Goal: Navigation & Orientation: Find specific page/section

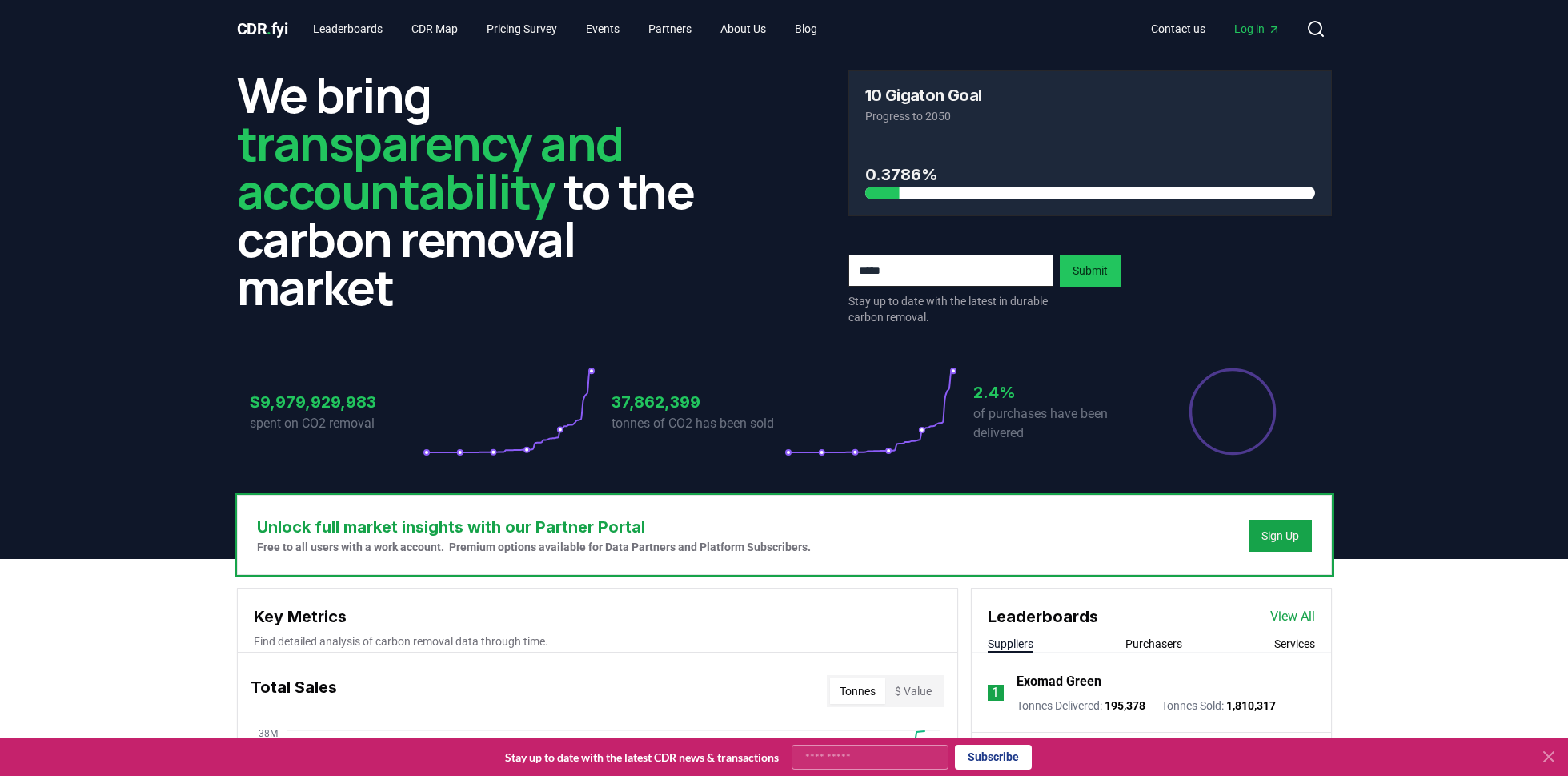
drag, startPoint x: 143, startPoint y: 626, endPoint x: 165, endPoint y: 619, distance: 23.1
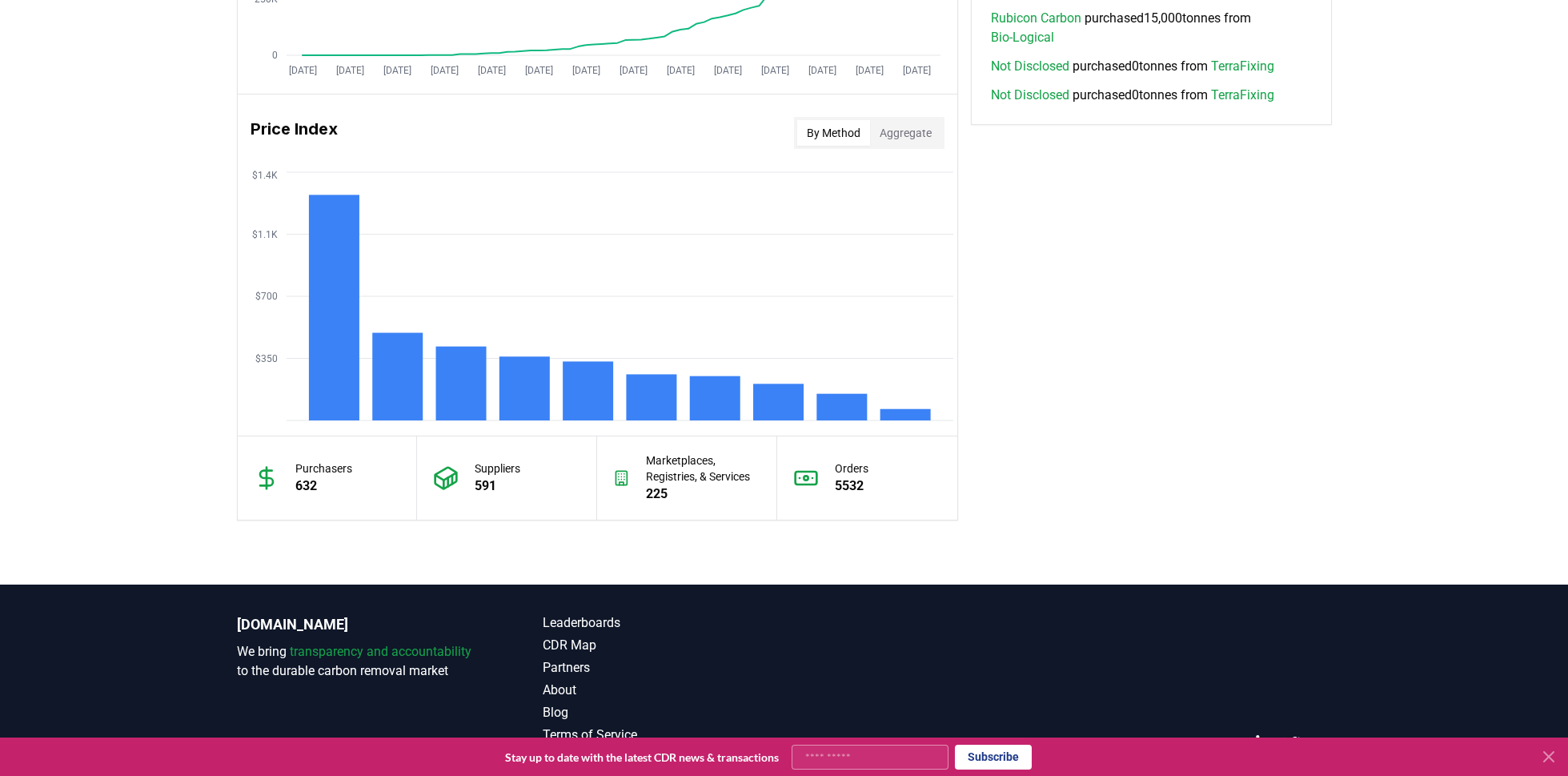
scroll to position [1282, 0]
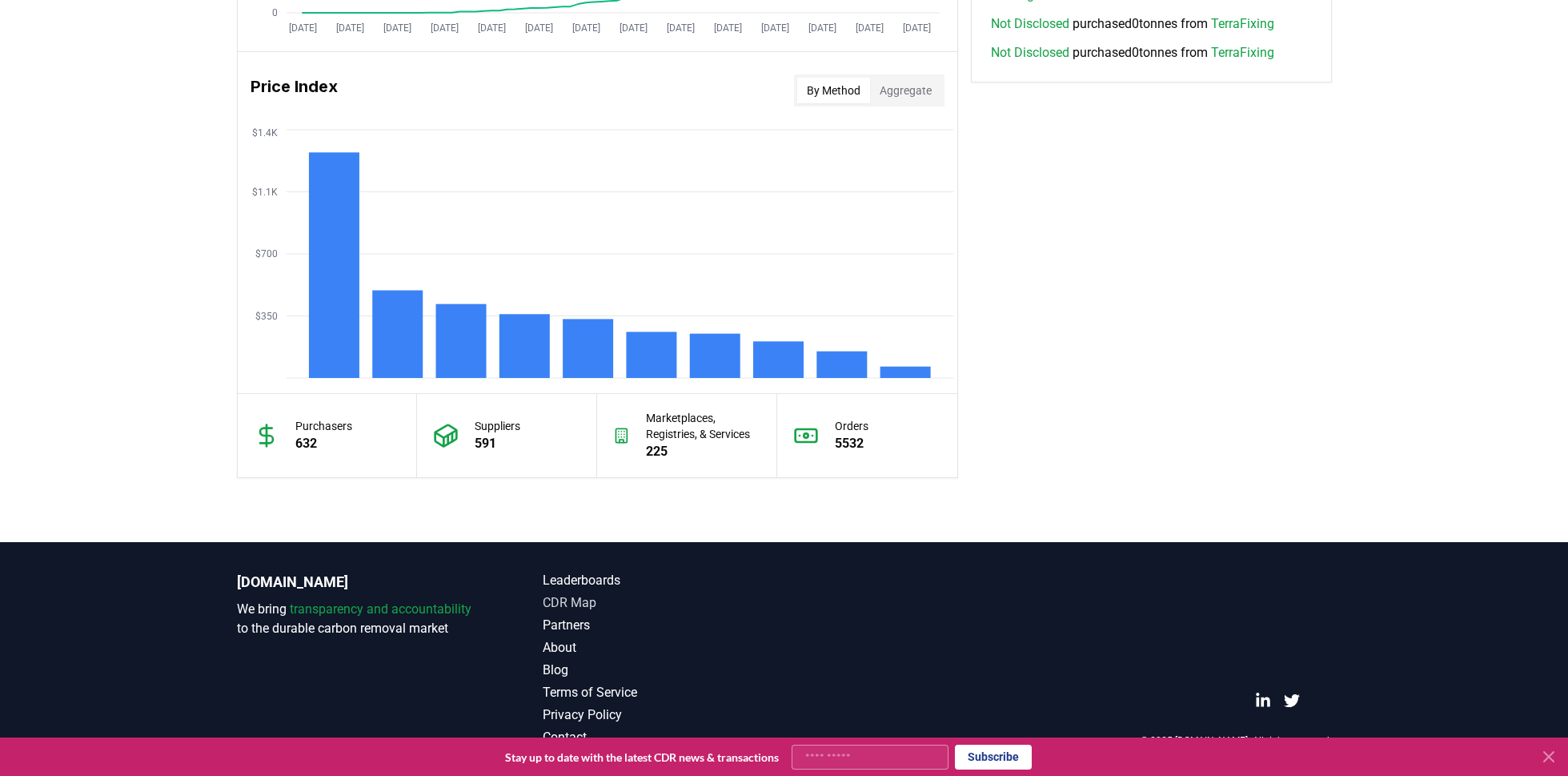
click at [564, 595] on link "CDR Map" at bounding box center [664, 603] width 242 height 19
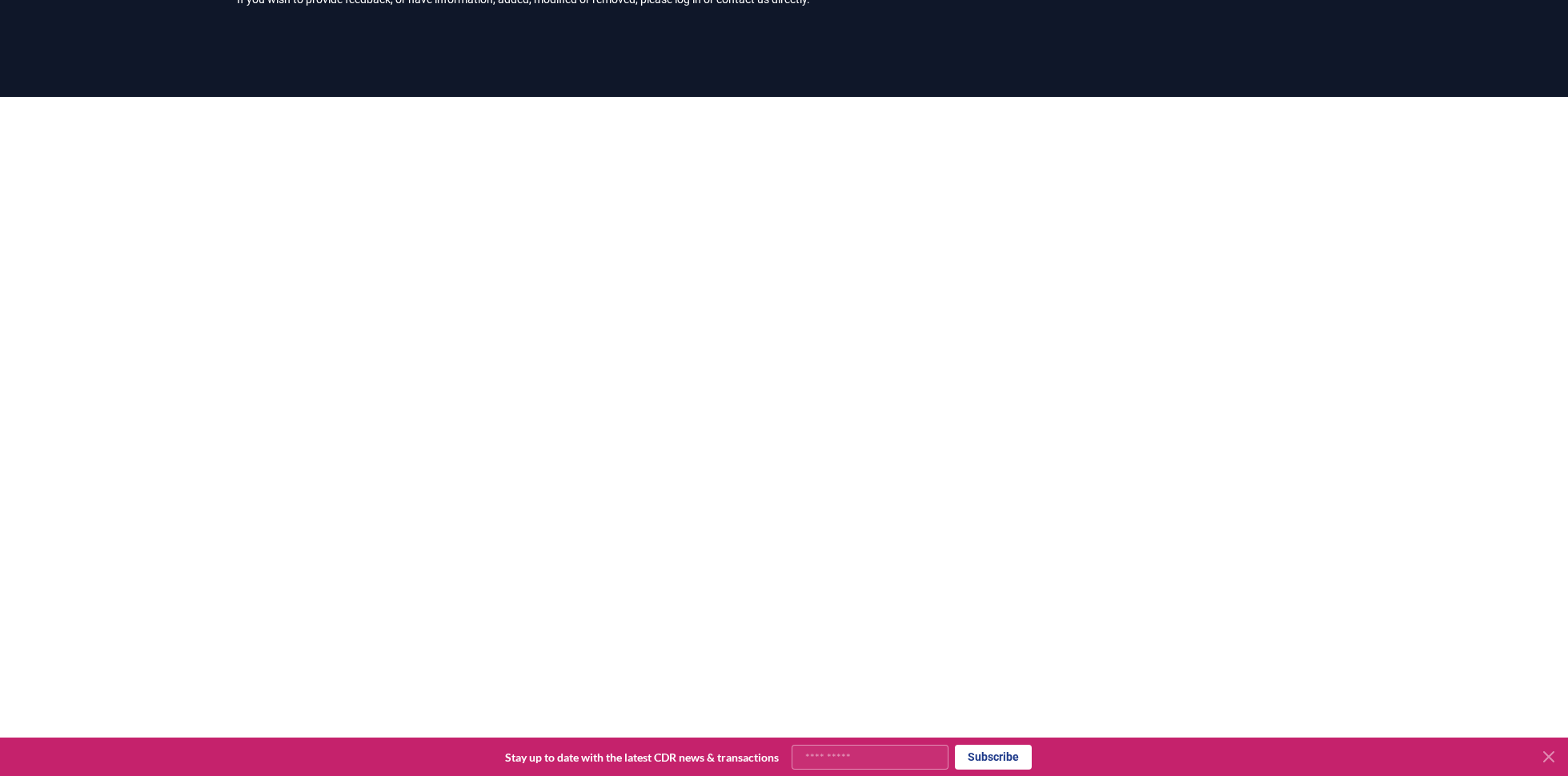
scroll to position [137, 0]
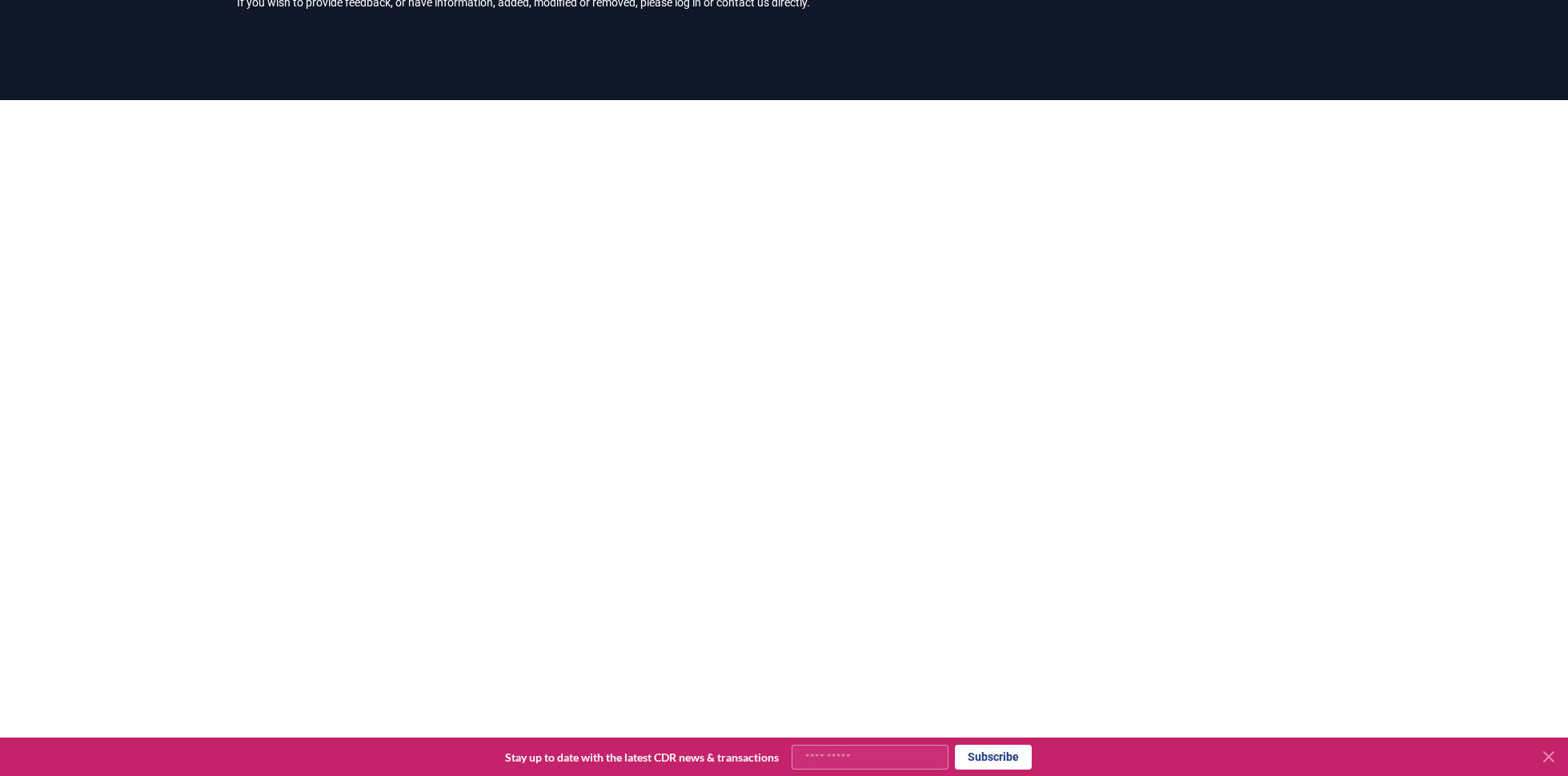
click at [1381, 374] on div at bounding box center [784, 488] width 1568 height 776
drag, startPoint x: 1411, startPoint y: 303, endPoint x: 1290, endPoint y: 305, distance: 121.0
click at [1411, 303] on div at bounding box center [784, 488] width 1568 height 776
click at [1451, 247] on div at bounding box center [784, 488] width 1568 height 776
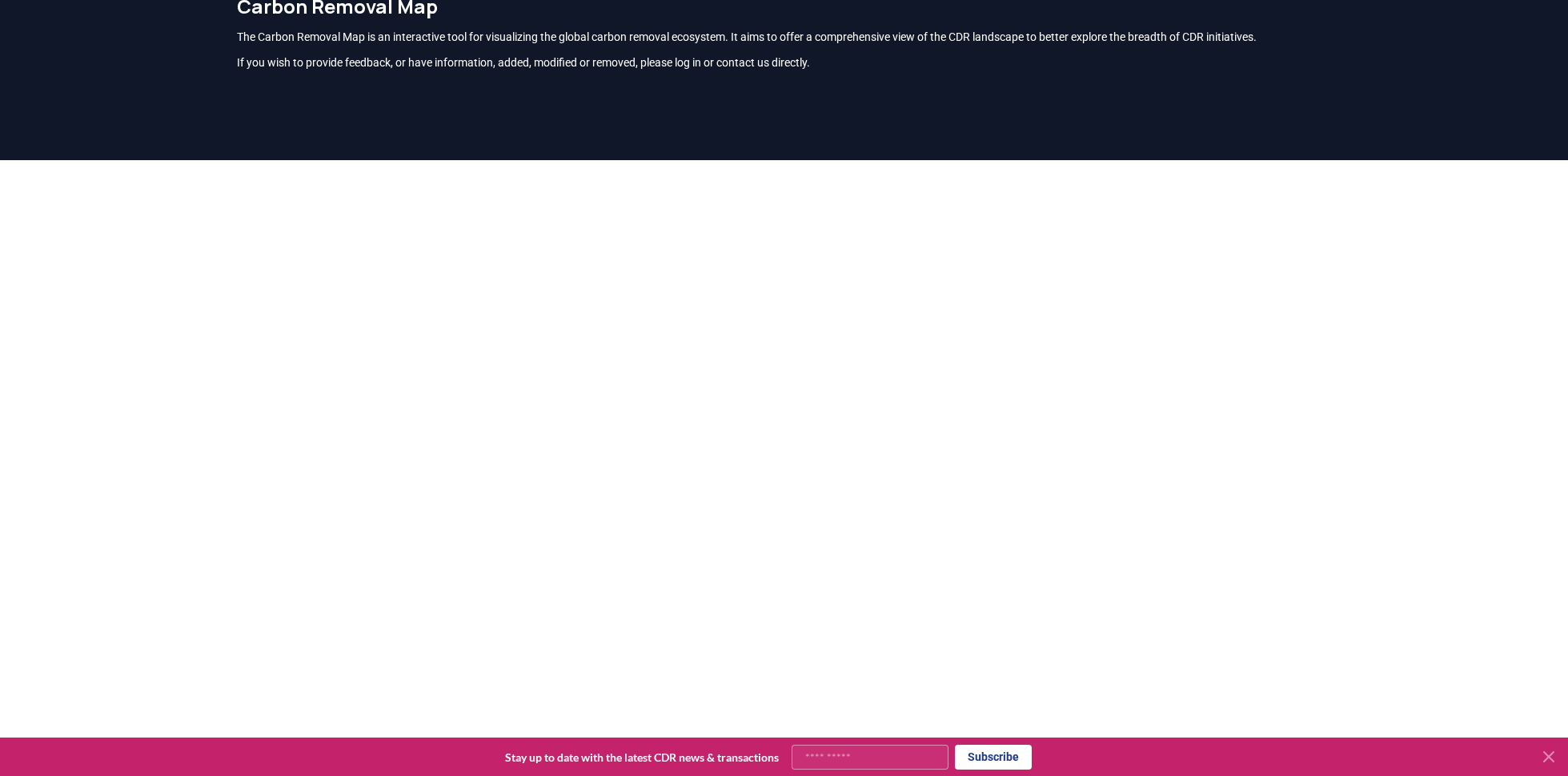
scroll to position [58, 0]
